Goal: Information Seeking & Learning: Learn about a topic

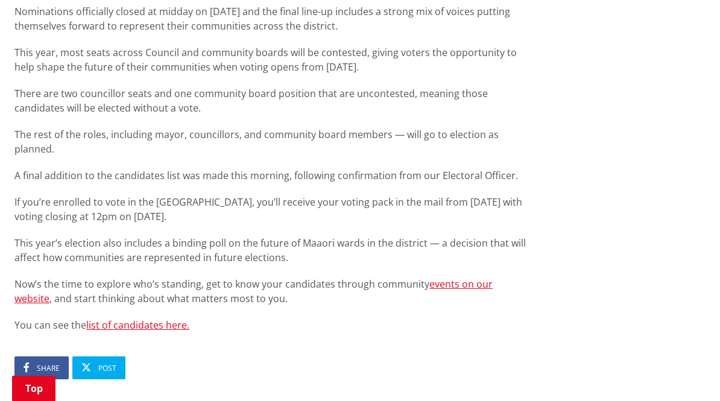
scroll to position [688, 0]
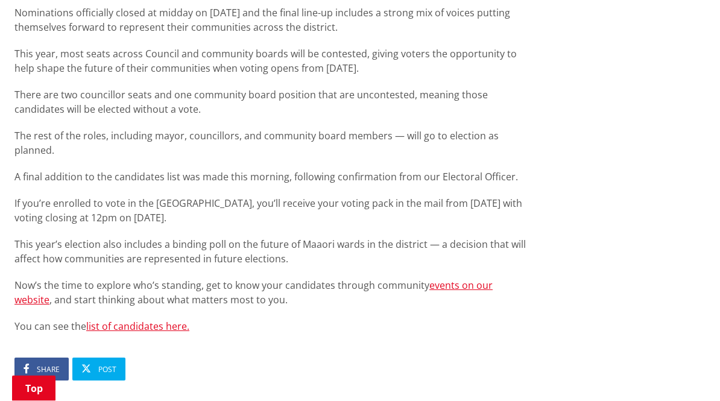
click at [147, 320] on link "list of candidates here." at bounding box center [137, 326] width 103 height 13
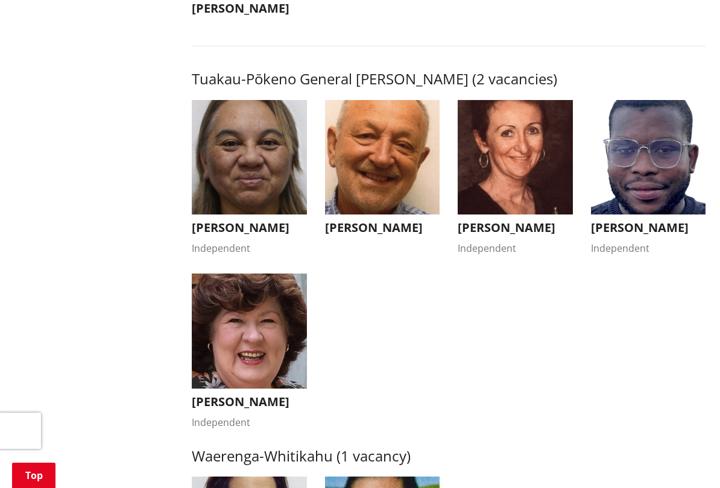
scroll to position [2062, 0]
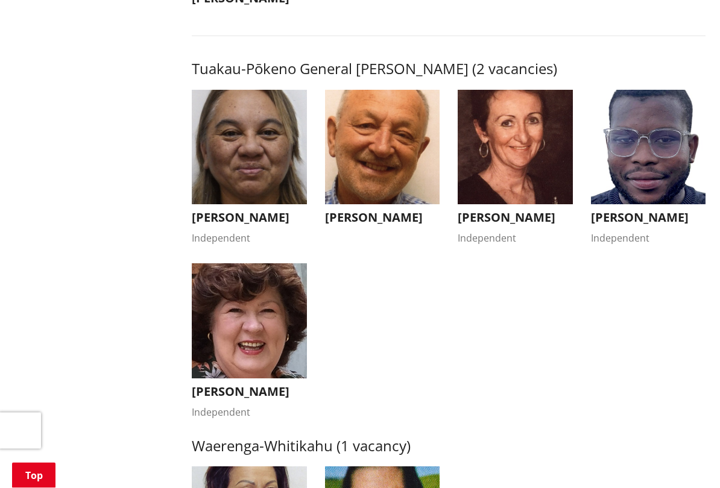
click at [640, 213] on h3 "Fabio Rodrigues" at bounding box center [648, 218] width 115 height 14
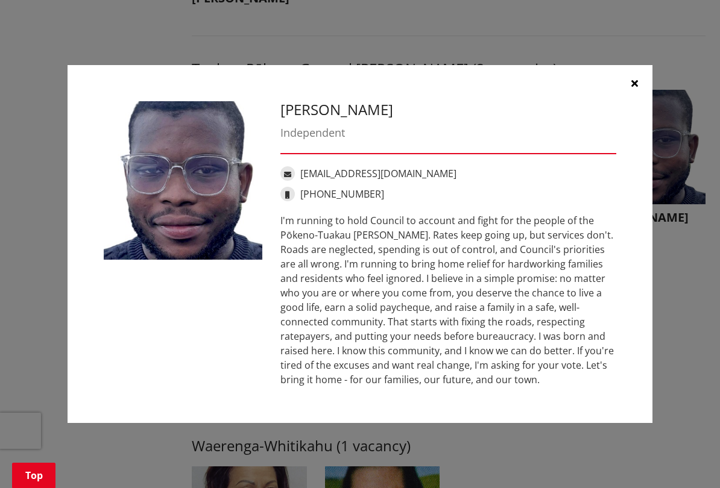
click at [573, 354] on div "I'm running to hold Council to account and fight for the people of the Pōkeno-T…" at bounding box center [448, 300] width 336 height 174
click at [591, 323] on div "I'm running to hold Council to account and fight for the people of the Pōkeno-T…" at bounding box center [448, 300] width 336 height 174
click at [570, 323] on div "I'm running to hold Council to account and fight for the people of the Pōkeno-T…" at bounding box center [448, 300] width 336 height 174
click at [576, 364] on div "I'm running to hold Council to account and fight for the people of the Pōkeno-T…" at bounding box center [448, 300] width 336 height 174
click at [634, 85] on icon "button" at bounding box center [634, 83] width 7 height 10
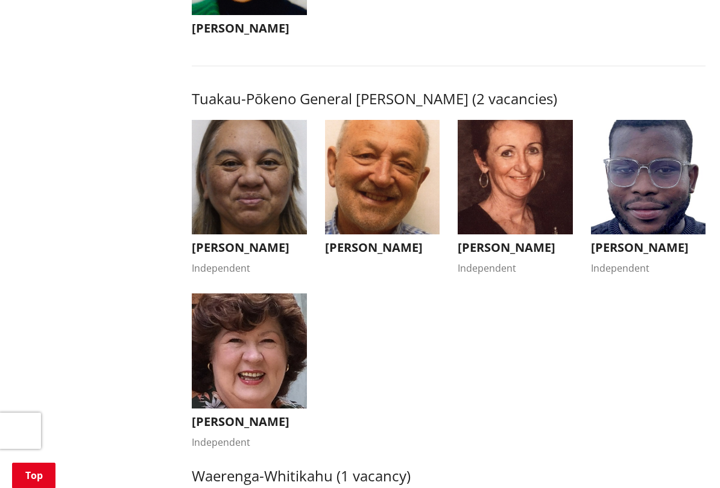
scroll to position [2033, 0]
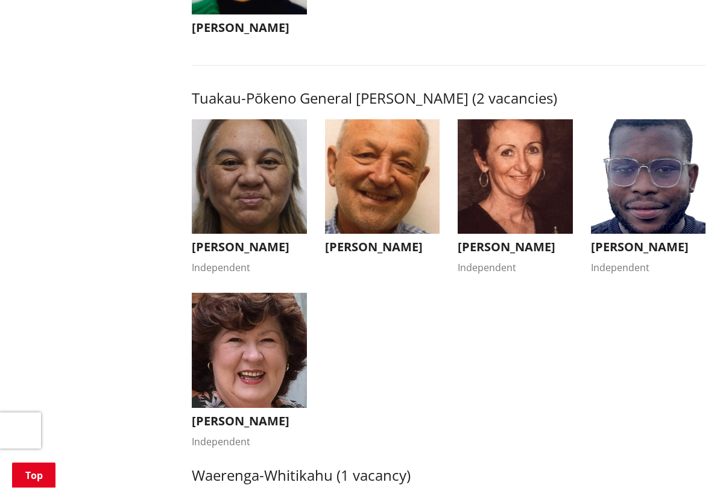
click at [513, 246] on h3 "Stephanie Henderson" at bounding box center [515, 248] width 115 height 14
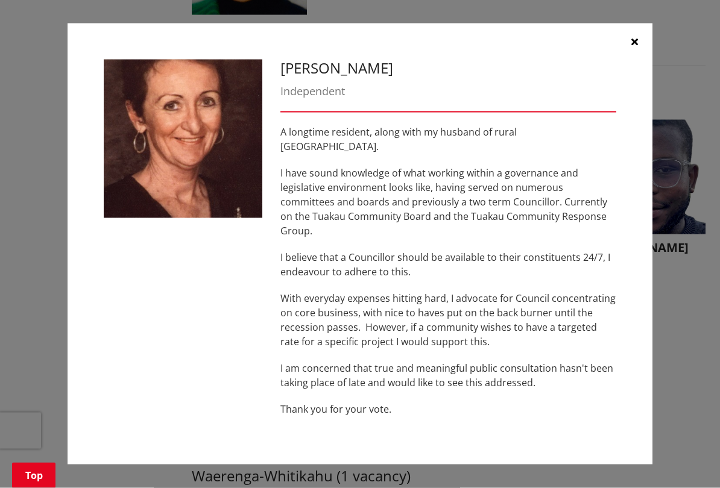
scroll to position [2034, 0]
click at [634, 46] on icon "button" at bounding box center [634, 42] width 7 height 10
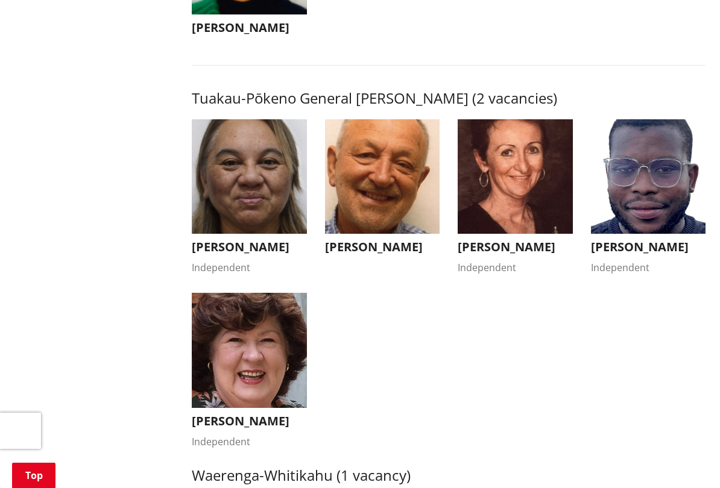
click at [244, 400] on h3 "Bronwyn Heath" at bounding box center [249, 421] width 115 height 14
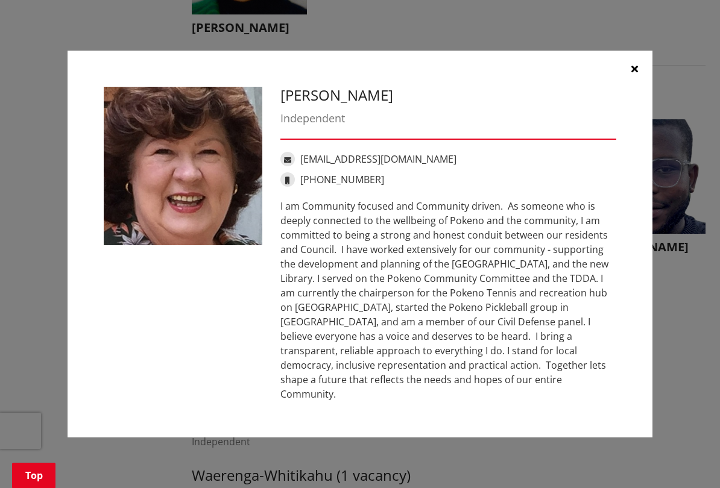
click at [514, 327] on div "I am Community focused and Community driven. As someone who is deeply connected…" at bounding box center [448, 300] width 336 height 203
click at [493, 342] on div "I am Community focused and Community driven. As someone who is deeply connected…" at bounding box center [448, 300] width 336 height 203
click at [633, 74] on icon "button" at bounding box center [634, 69] width 7 height 10
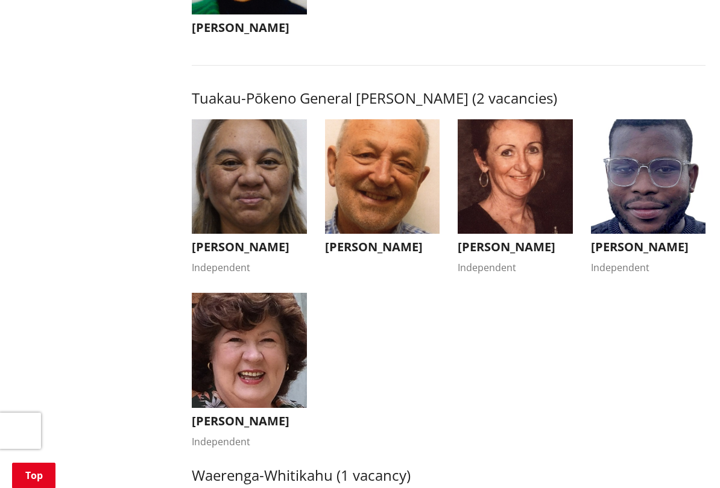
click at [638, 245] on h3 "Fabio Rodrigues" at bounding box center [648, 247] width 115 height 14
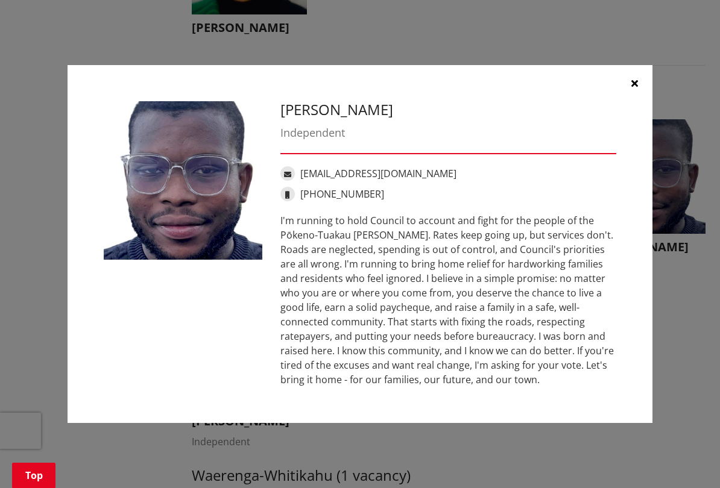
click at [640, 82] on button "button" at bounding box center [634, 83] width 36 height 36
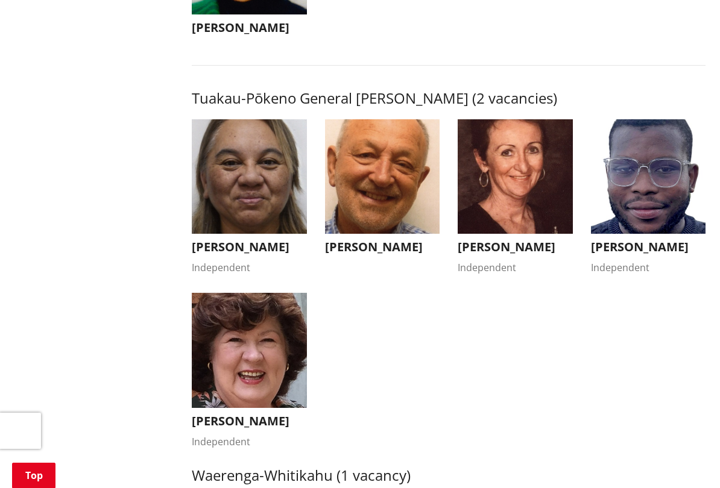
click at [230, 242] on h3 "Kandi Ngataki" at bounding box center [249, 247] width 115 height 14
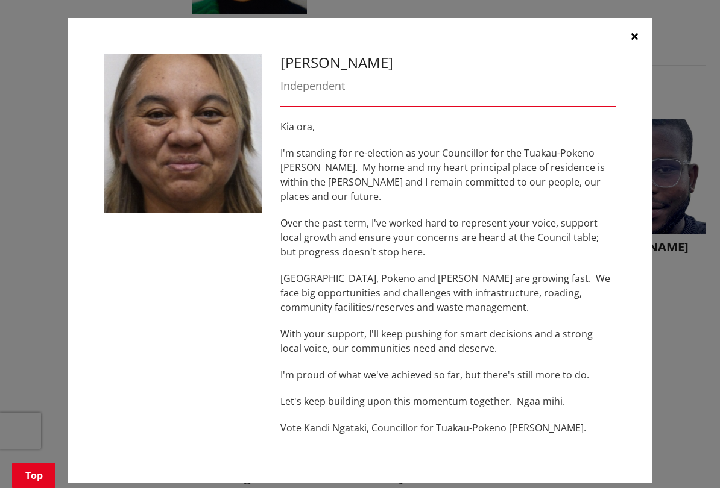
click at [635, 36] on icon "button" at bounding box center [634, 36] width 7 height 10
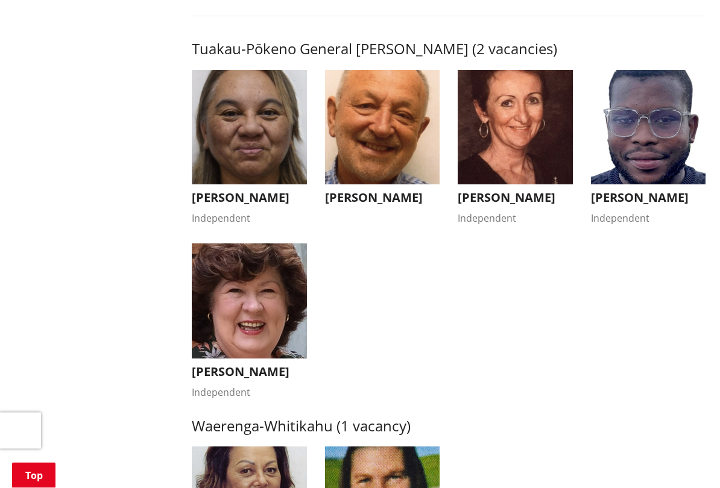
scroll to position [2083, 0]
click at [362, 193] on h3 "Vern Reeve" at bounding box center [382, 198] width 115 height 14
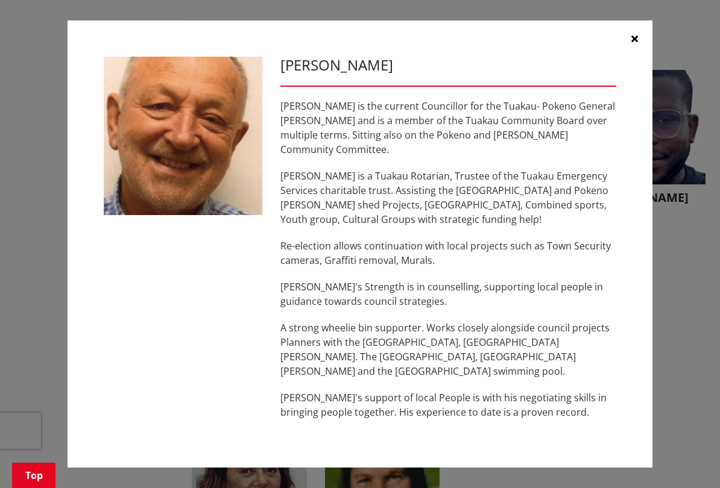
click at [635, 43] on icon "button" at bounding box center [634, 39] width 7 height 10
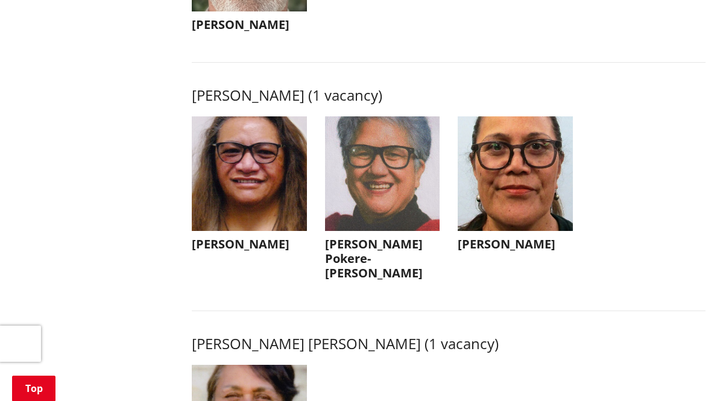
scroll to position [1560, 0]
